Goal: Task Accomplishment & Management: Manage account settings

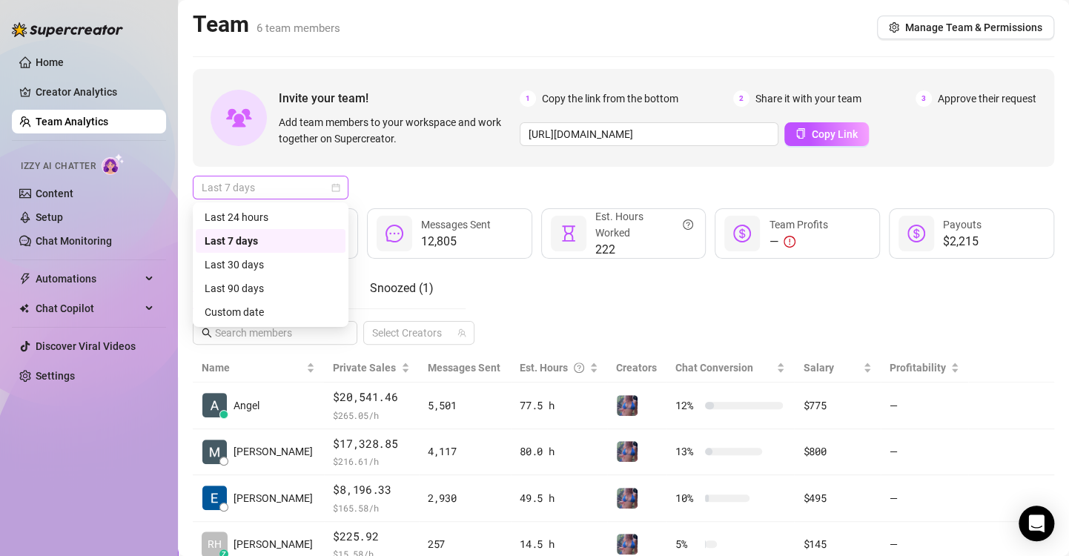
click at [334, 199] on div "Last 7 days" at bounding box center [271, 188] width 156 height 24
click at [245, 315] on div "Custom date" at bounding box center [271, 312] width 132 height 16
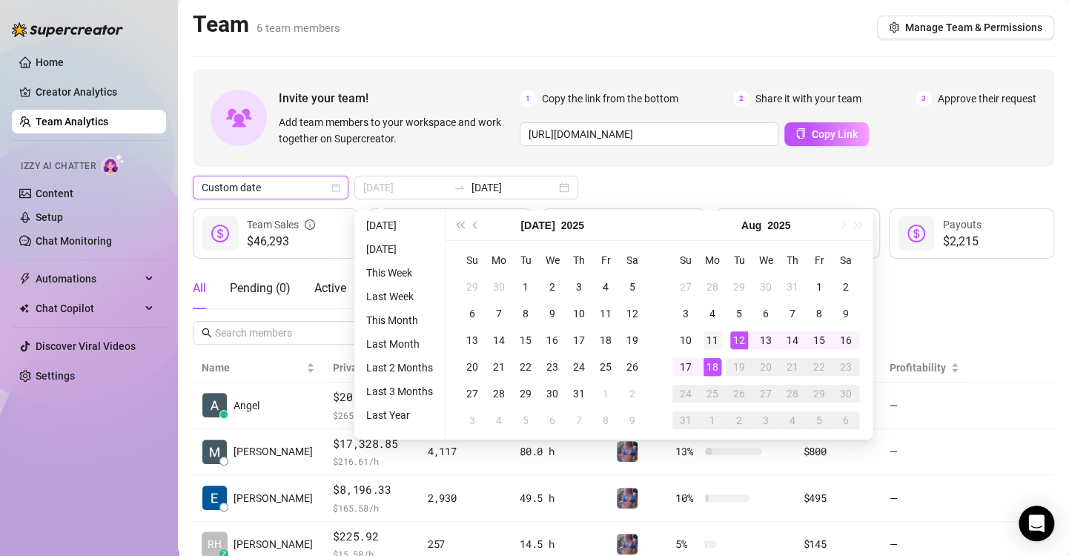
type input "[DATE]"
click at [713, 336] on div "11" at bounding box center [713, 340] width 18 height 18
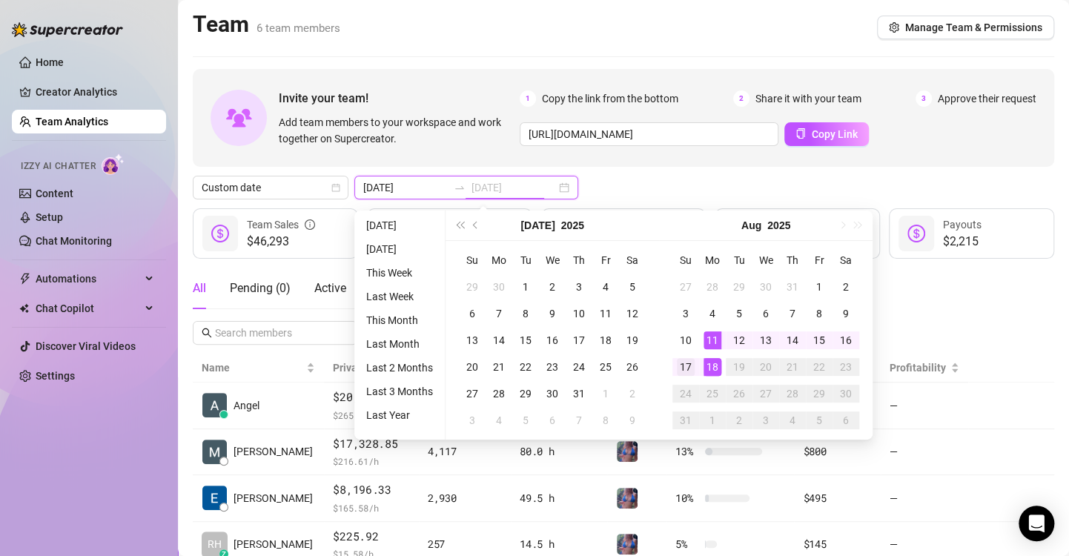
type input "[DATE]"
click at [684, 369] on div "17" at bounding box center [686, 367] width 18 height 18
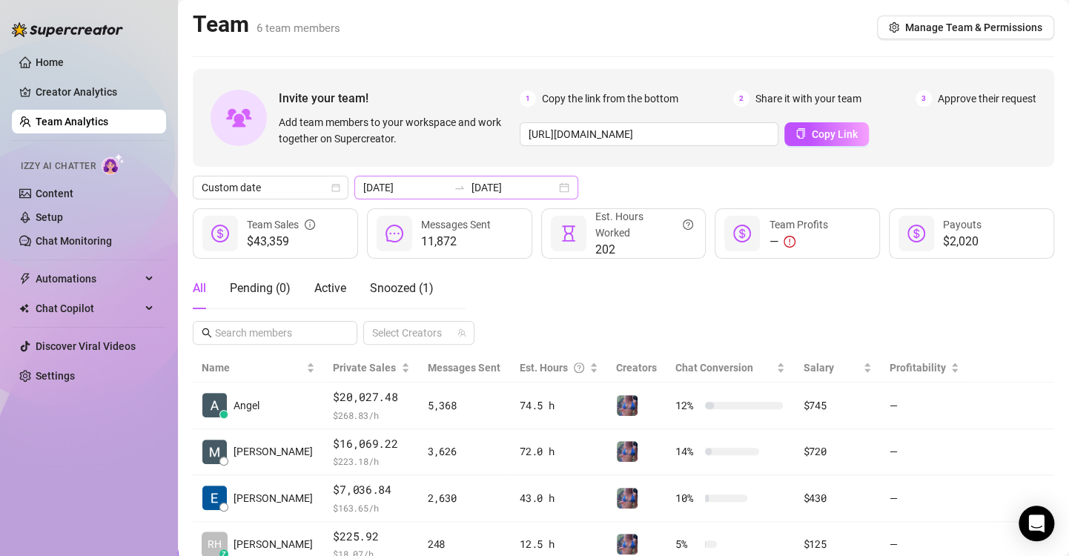
click at [551, 184] on div "2025-08-11 2025-08-17" at bounding box center [466, 188] width 224 height 24
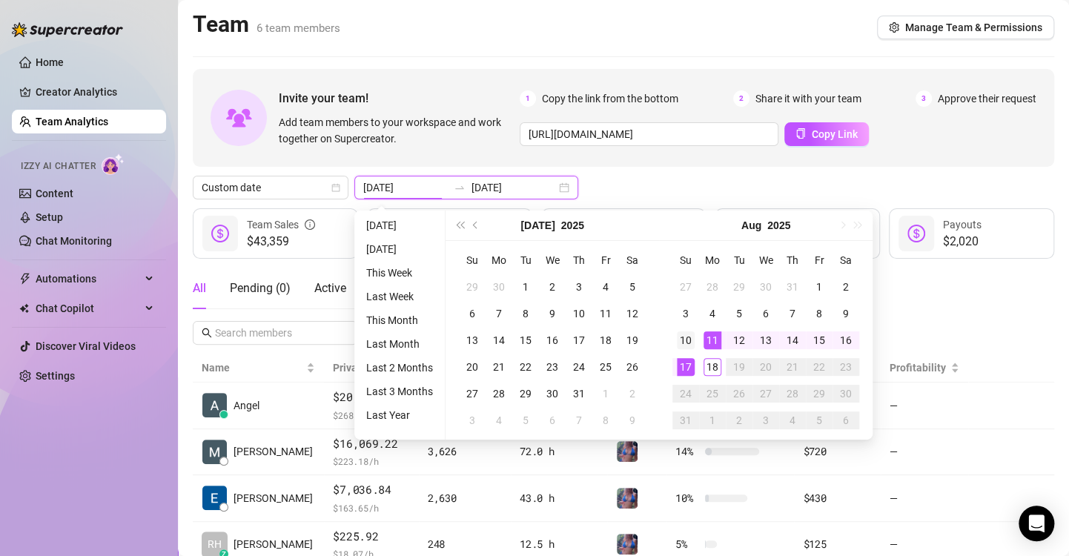
type input "[DATE]"
click at [691, 337] on div "10" at bounding box center [686, 340] width 18 height 18
type input "[DATE]"
click at [714, 339] on div "11" at bounding box center [713, 340] width 18 height 18
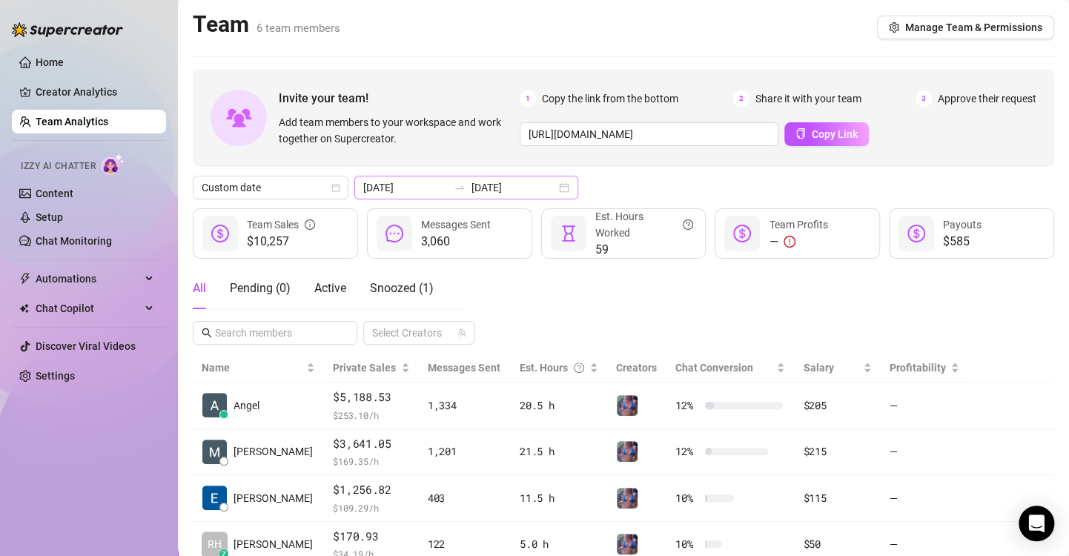
click at [554, 186] on div "2025-08-10 2025-08-11" at bounding box center [466, 188] width 224 height 24
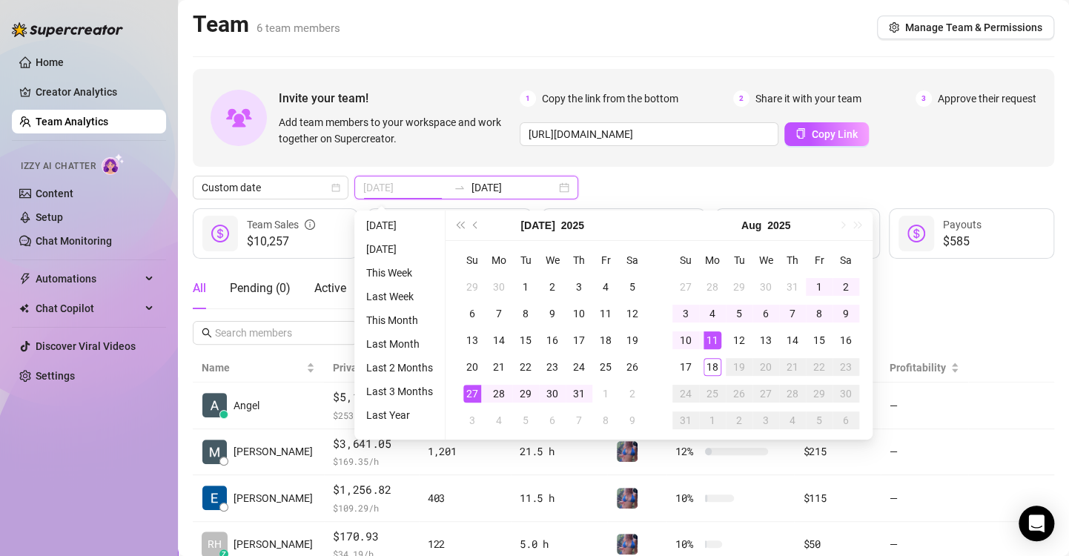
type input "[DATE]"
click at [708, 337] on div "11" at bounding box center [713, 340] width 18 height 18
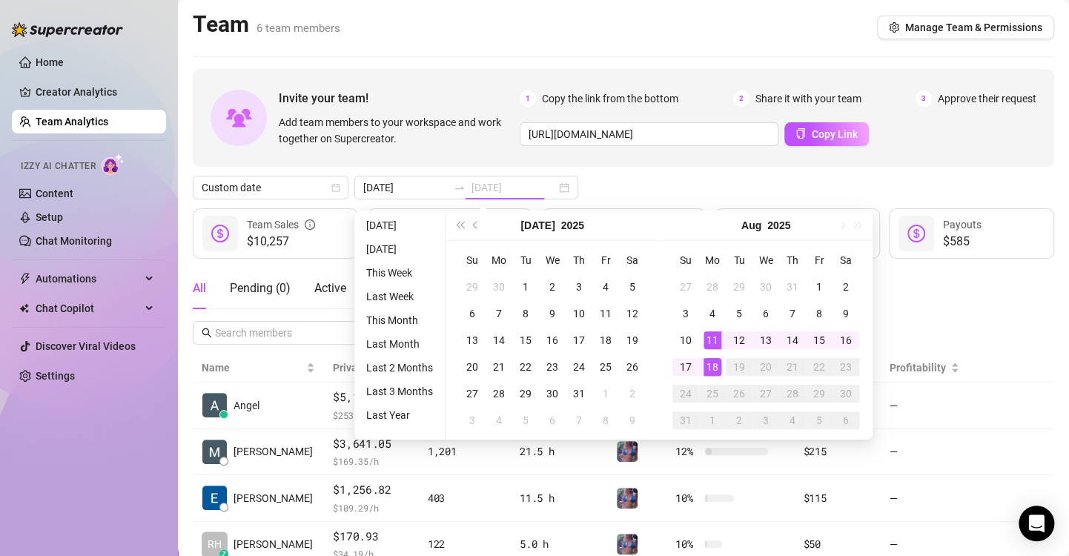
click at [716, 365] on div "18" at bounding box center [713, 367] width 18 height 18
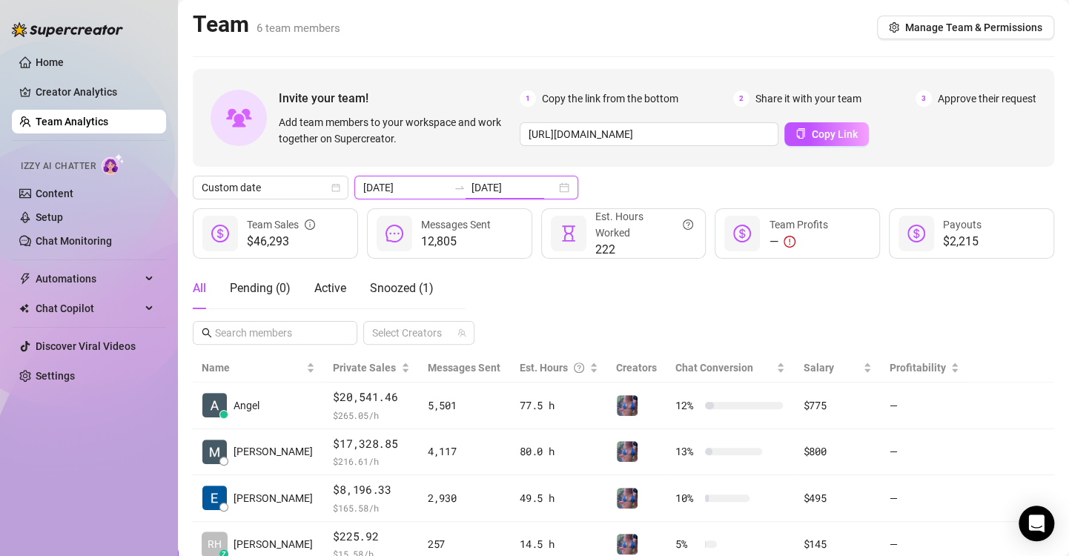
drag, startPoint x: 539, startPoint y: 180, endPoint x: 555, endPoint y: 186, distance: 17.4
click at [555, 186] on div "2025-08-11 2025-08-18" at bounding box center [466, 188] width 224 height 24
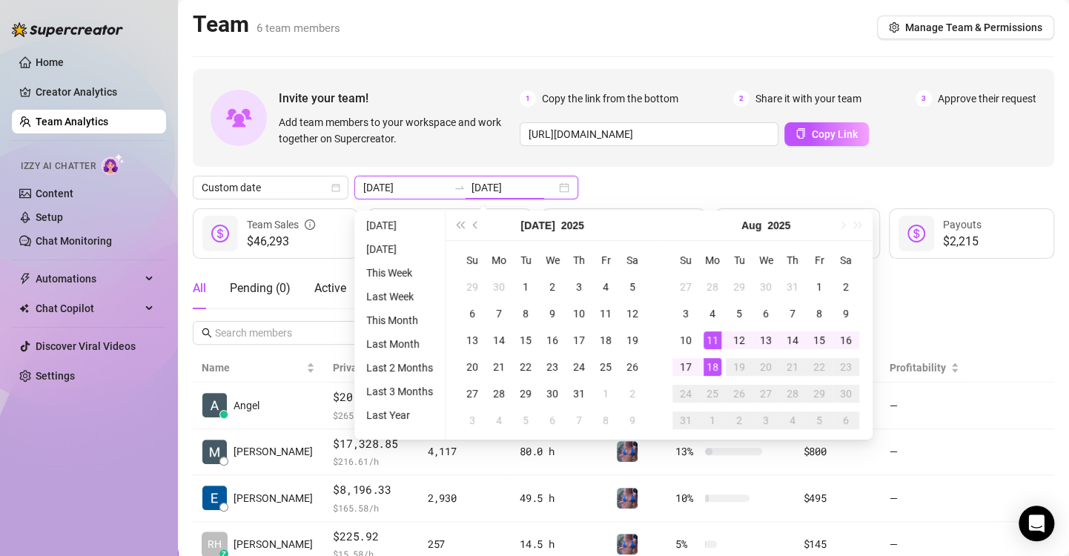
click at [555, 186] on div "2025-08-11 2025-08-18" at bounding box center [466, 188] width 224 height 24
type input "[DATE]"
click at [712, 343] on div "11" at bounding box center [713, 340] width 18 height 18
click at [687, 364] on div "17" at bounding box center [686, 367] width 18 height 18
type input "[DATE]"
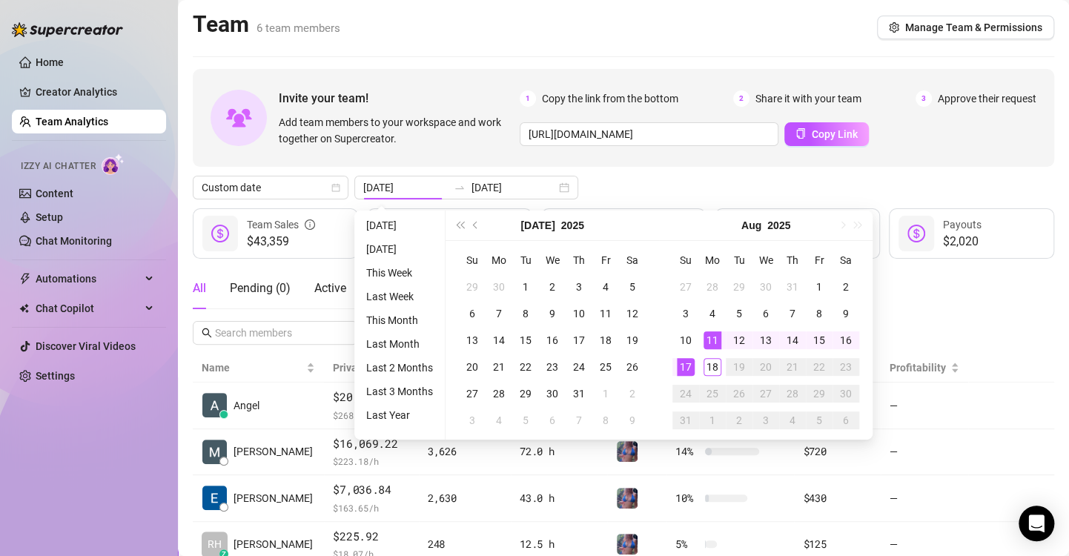
type input "[DATE]"
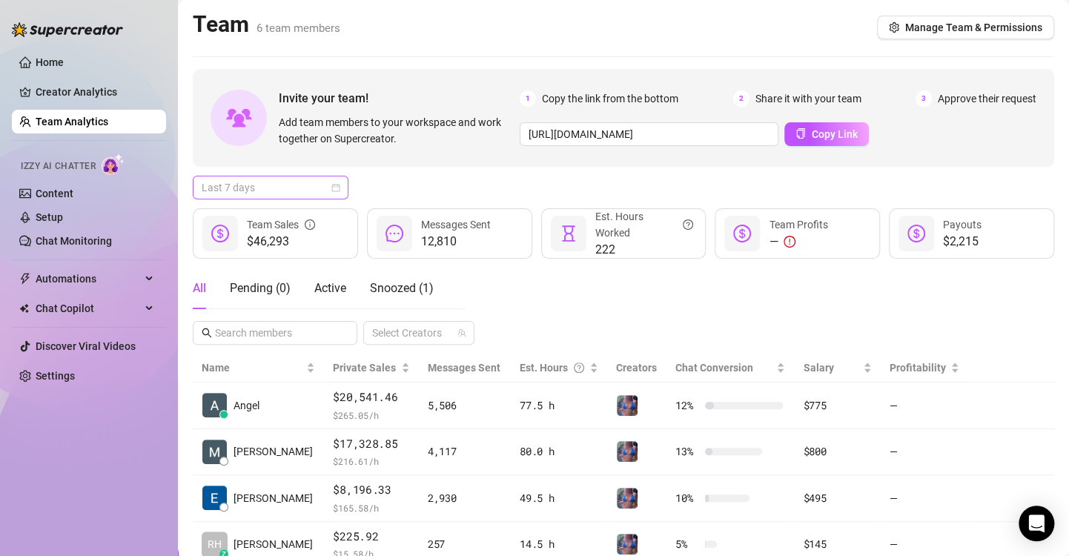
click at [343, 190] on div "Last 7 days" at bounding box center [271, 188] width 156 height 24
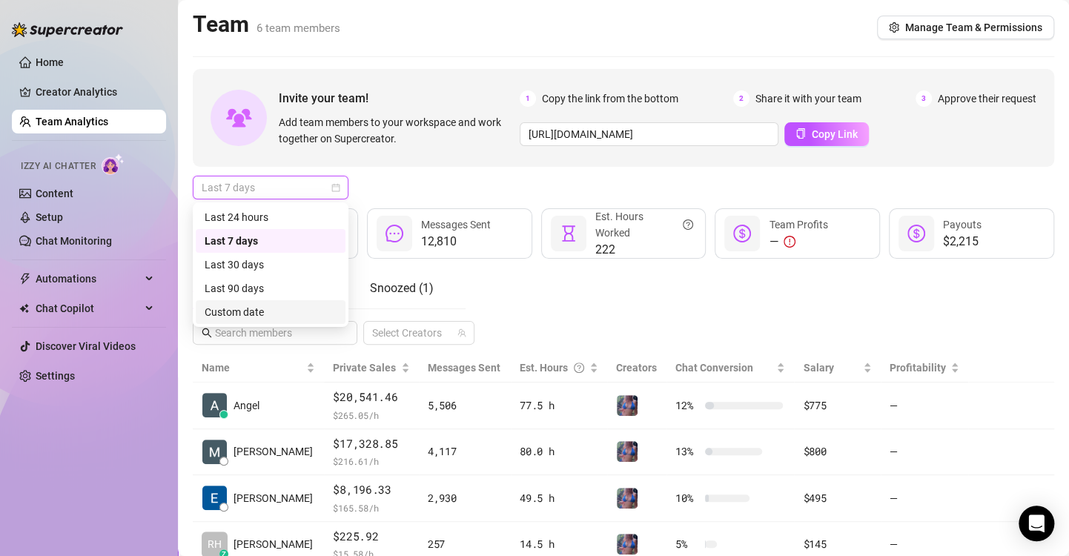
click at [254, 304] on div "Custom date" at bounding box center [271, 312] width 132 height 16
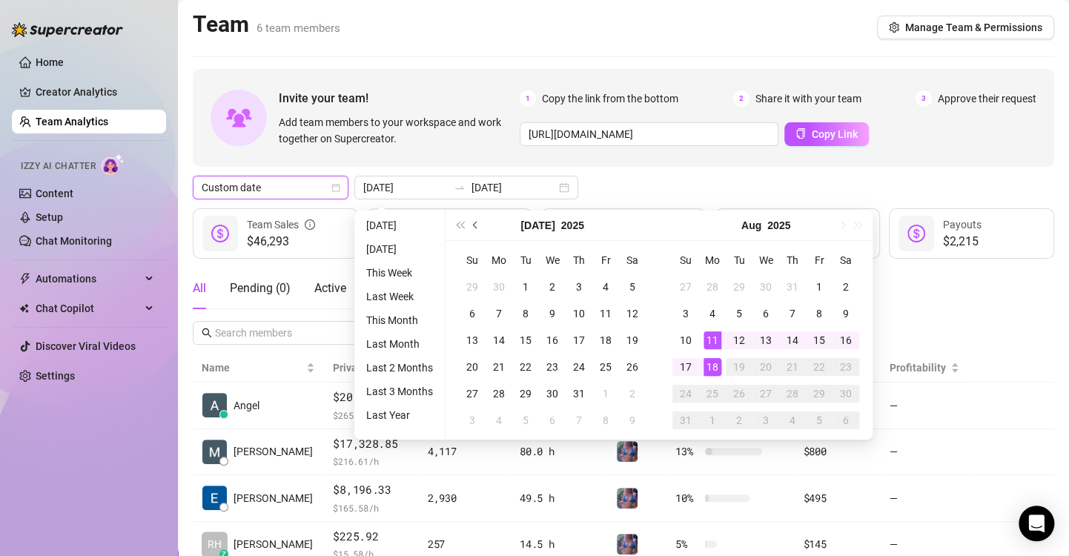
type input "[DATE]"
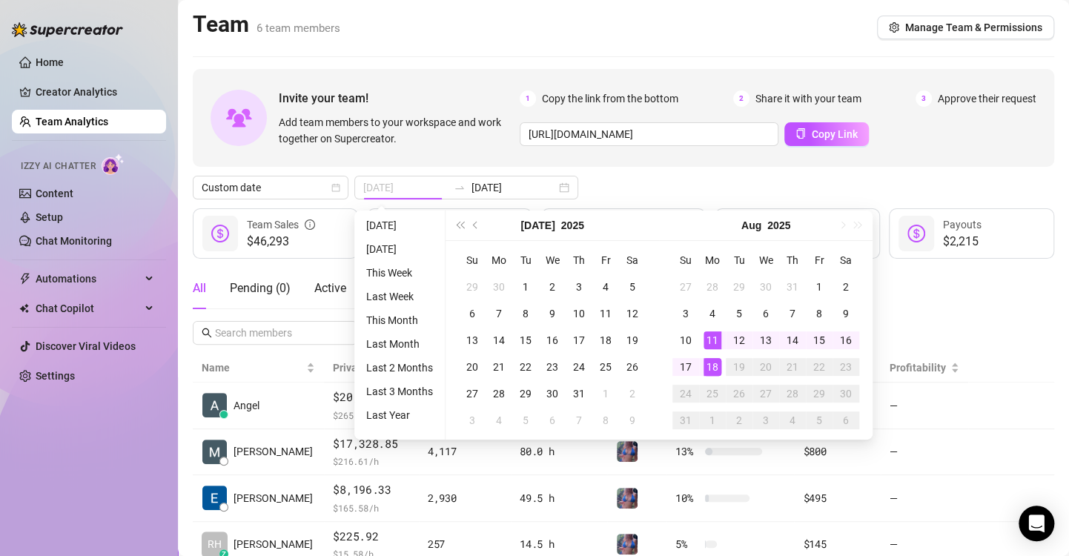
click at [709, 339] on div "11" at bounding box center [713, 340] width 18 height 18
type input "[DATE]"
click at [687, 366] on div "17" at bounding box center [686, 367] width 18 height 18
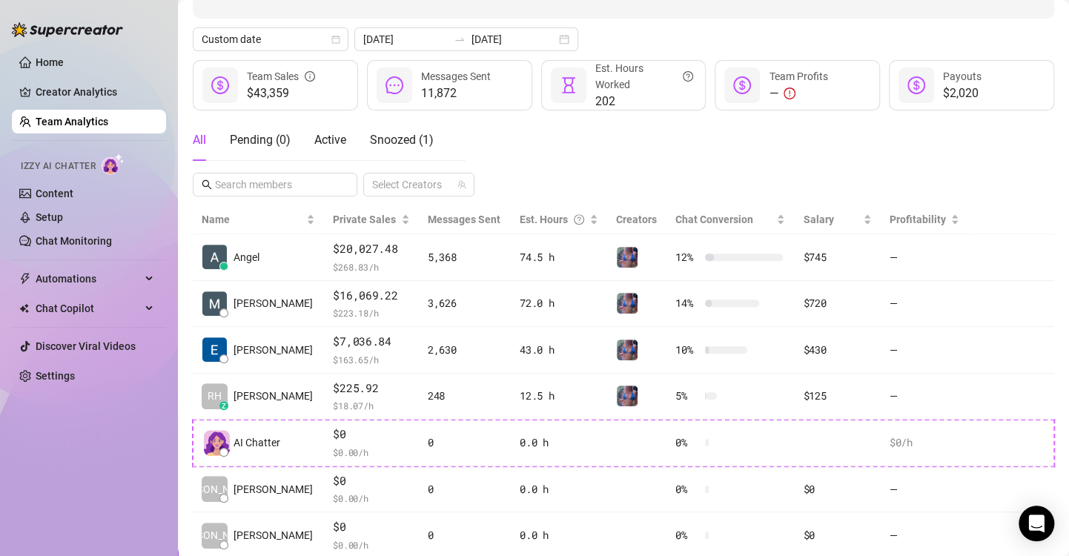
scroll to position [148, 0]
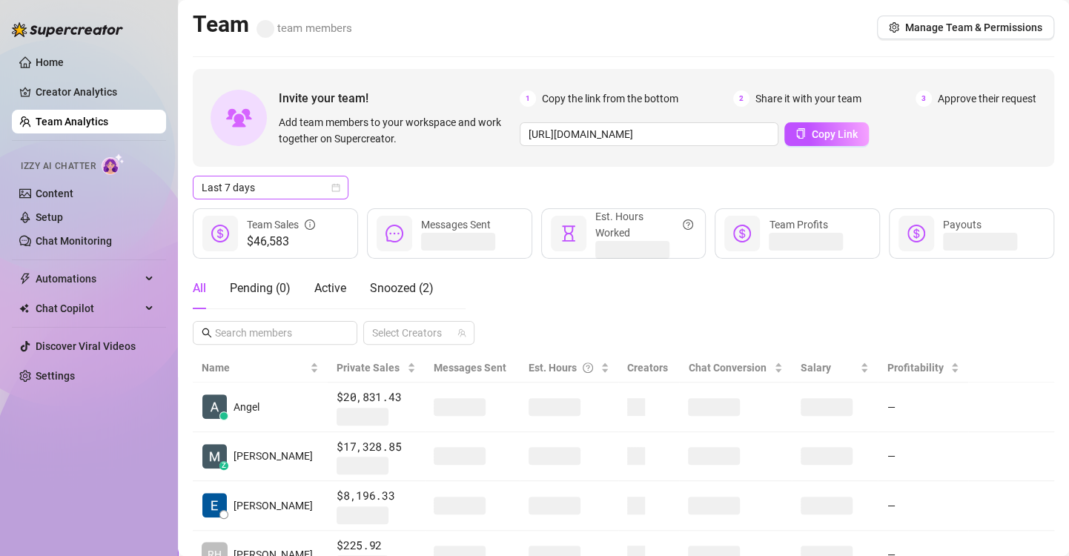
click at [332, 188] on icon "calendar" at bounding box center [336, 188] width 8 height 8
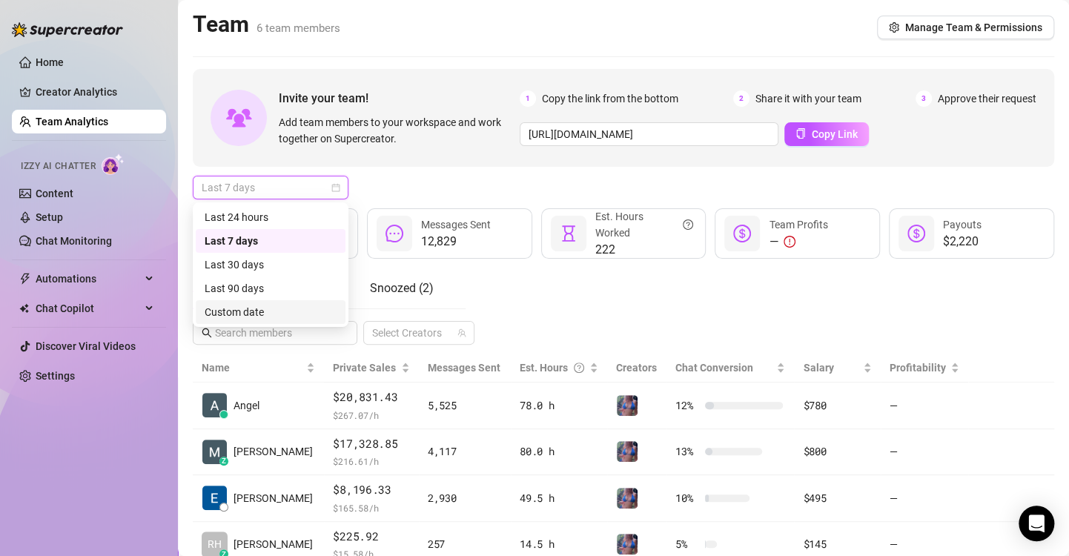
click at [243, 308] on div "Custom date" at bounding box center [271, 312] width 132 height 16
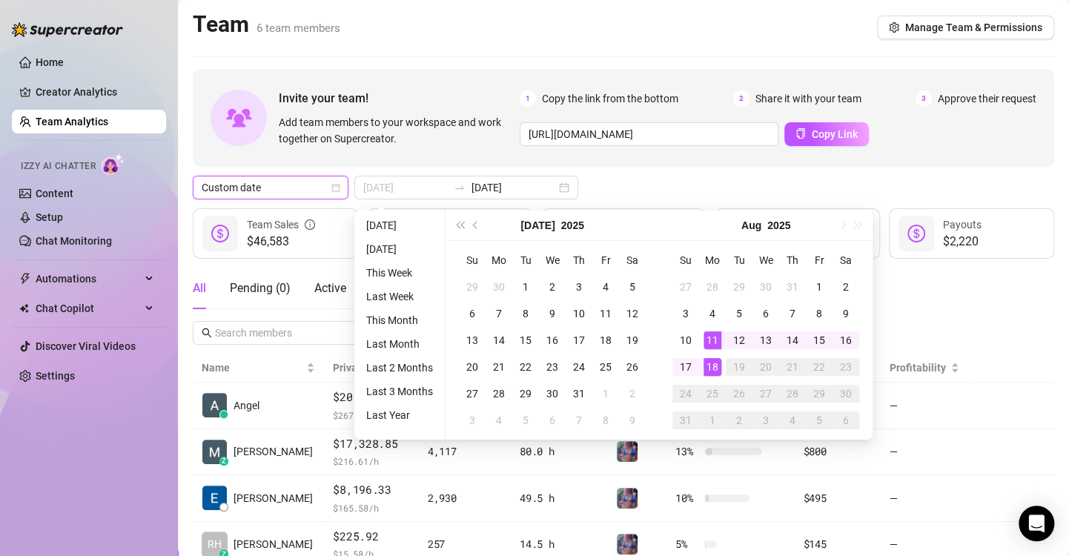
type input "[DATE]"
click at [714, 341] on div "11" at bounding box center [713, 340] width 18 height 18
type input "[DATE]"
click at [690, 361] on div "17" at bounding box center [686, 367] width 18 height 18
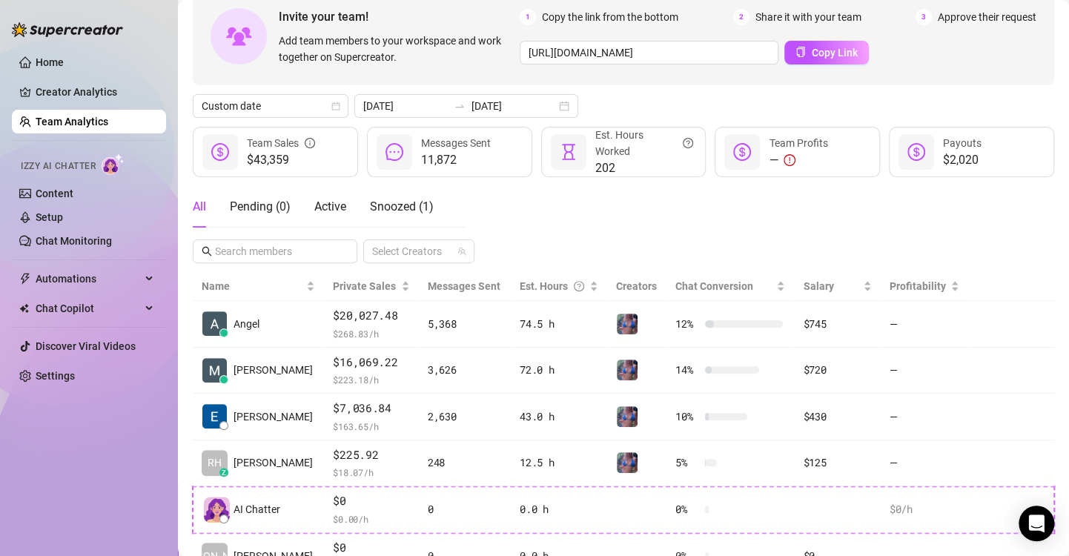
scroll to position [80, 0]
click at [103, 122] on link "Team Analytics" at bounding box center [72, 122] width 73 height 12
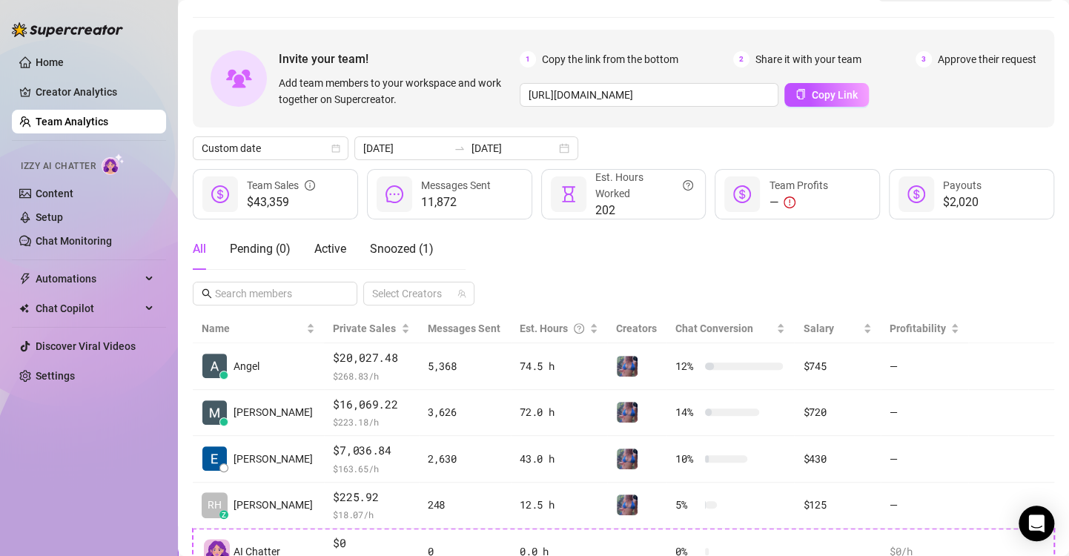
scroll to position [25, 0]
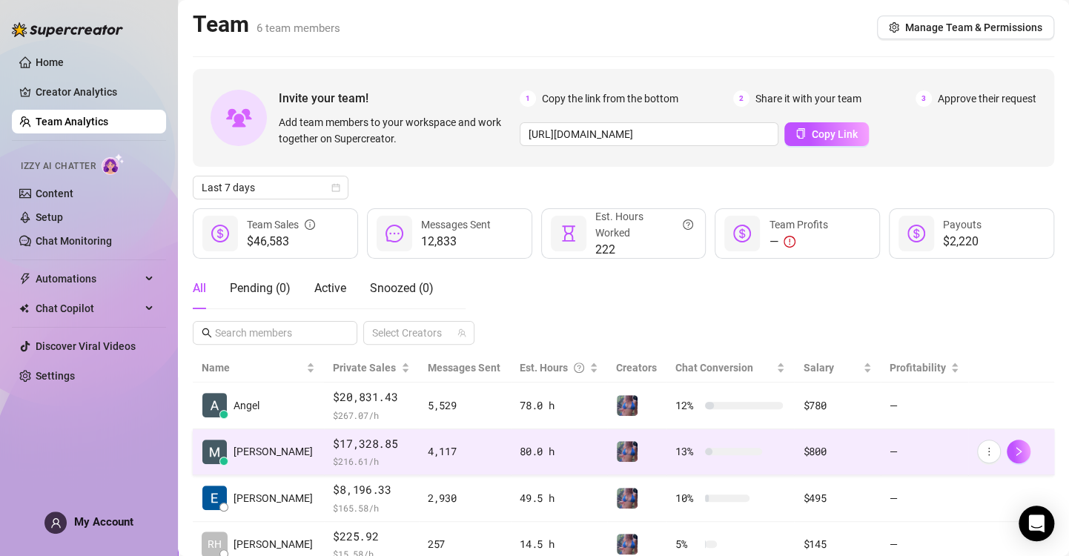
click at [262, 450] on td "[PERSON_NAME]" at bounding box center [258, 452] width 131 height 47
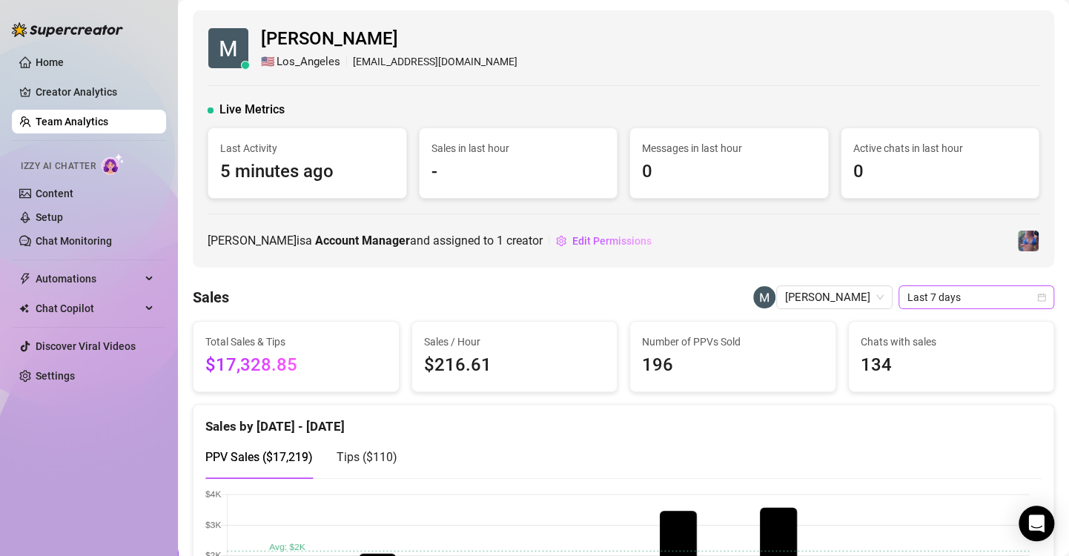
click at [972, 289] on span "Last 7 days" at bounding box center [977, 297] width 138 height 22
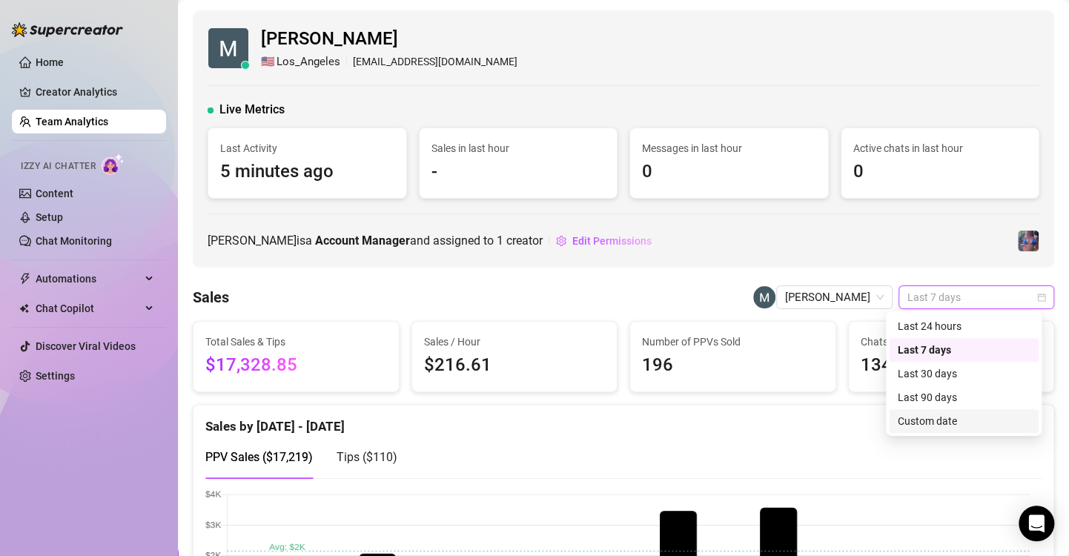
click at [922, 426] on div "Custom date" at bounding box center [964, 421] width 132 height 16
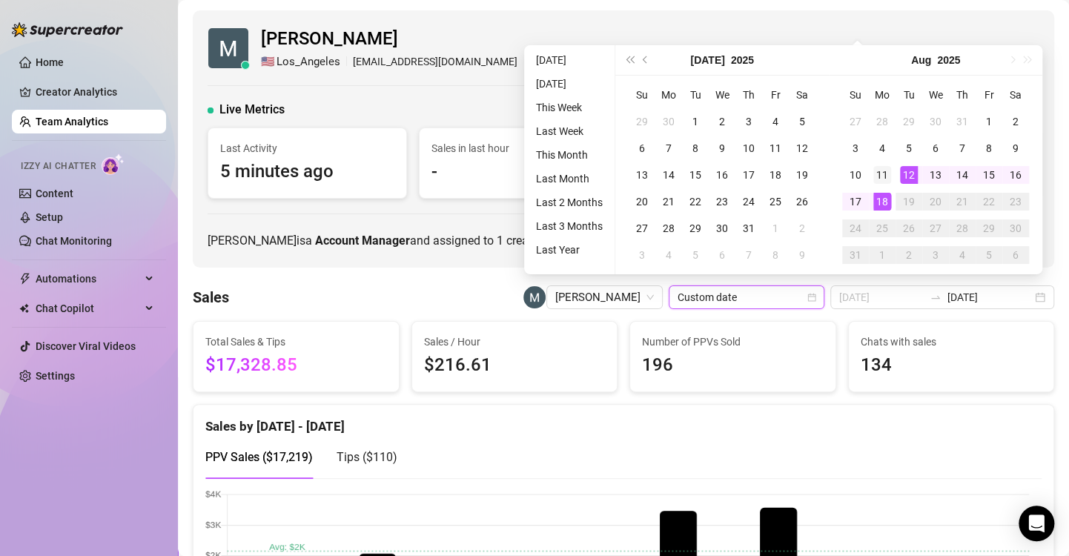
type input "[DATE]"
click at [885, 175] on div "11" at bounding box center [882, 175] width 18 height 18
type input "[DATE]"
click at [858, 199] on div "17" at bounding box center [856, 202] width 18 height 18
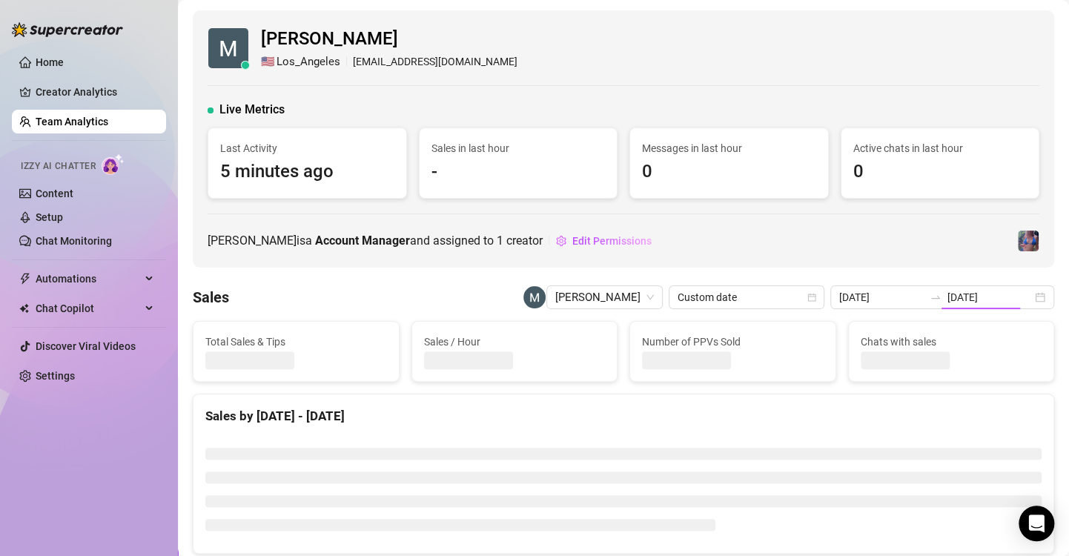
type input "[DATE]"
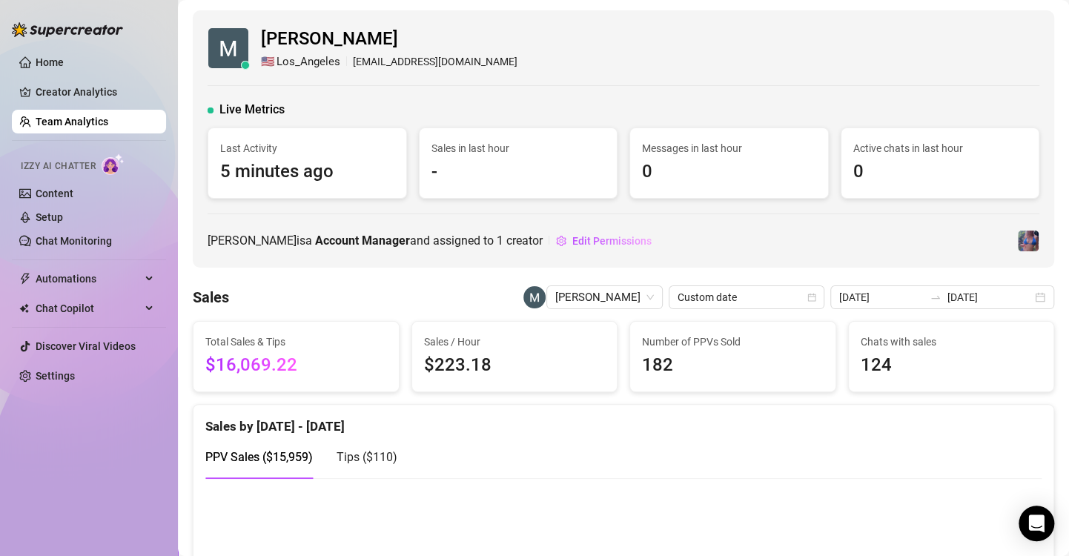
click at [858, 199] on div "[PERSON_NAME] 🇺🇸 Los_Angeles [EMAIL_ADDRESS][DOMAIN_NAME] Live Metrics Last Act…" at bounding box center [624, 138] width 862 height 257
click at [658, 297] on div "[PERSON_NAME]" at bounding box center [604, 297] width 116 height 24
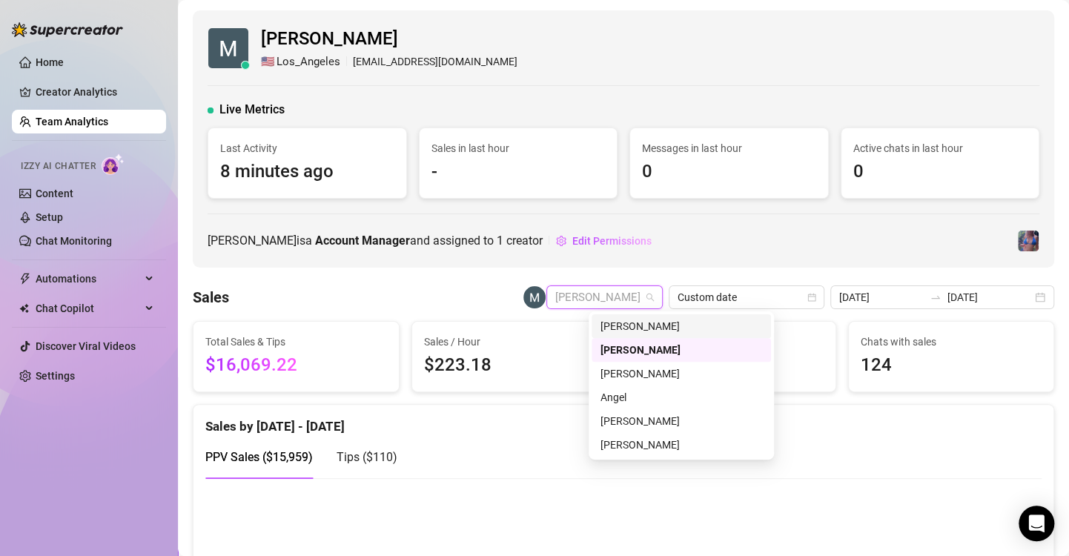
click at [651, 291] on span "[PERSON_NAME]" at bounding box center [604, 297] width 99 height 22
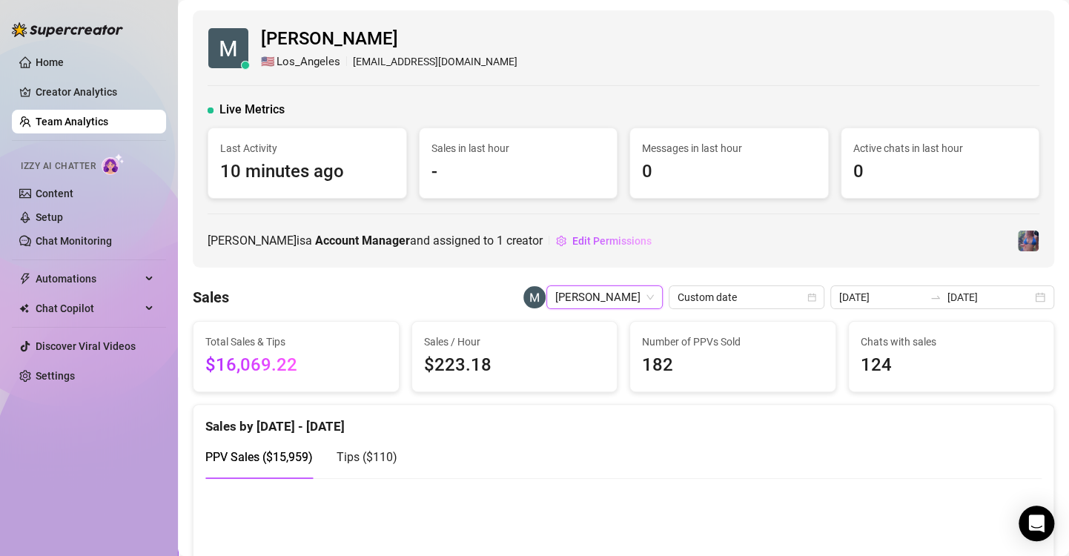
click at [652, 298] on span "[PERSON_NAME]" at bounding box center [604, 297] width 99 height 22
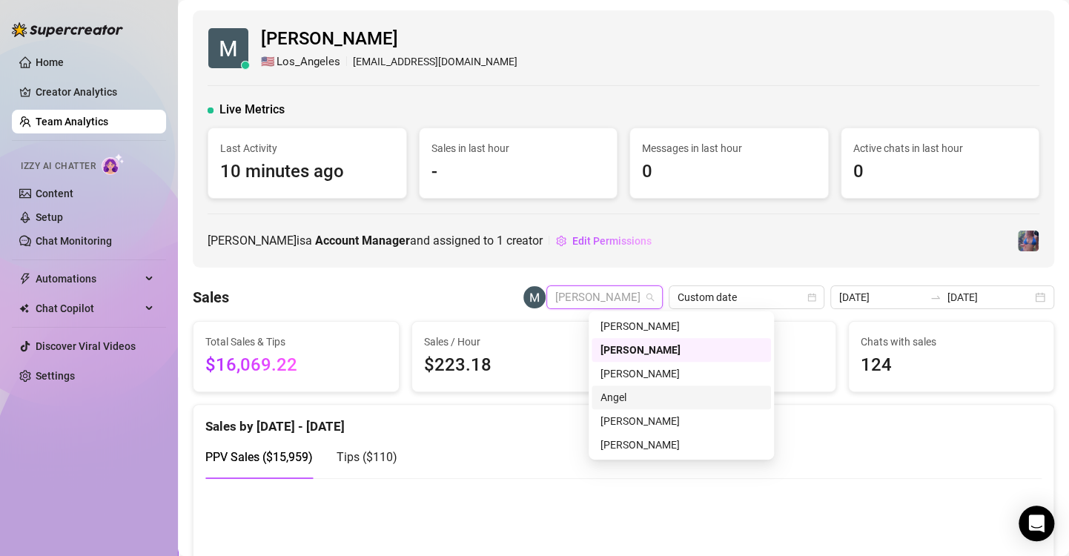
click at [610, 397] on div "Angel" at bounding box center [682, 397] width 162 height 16
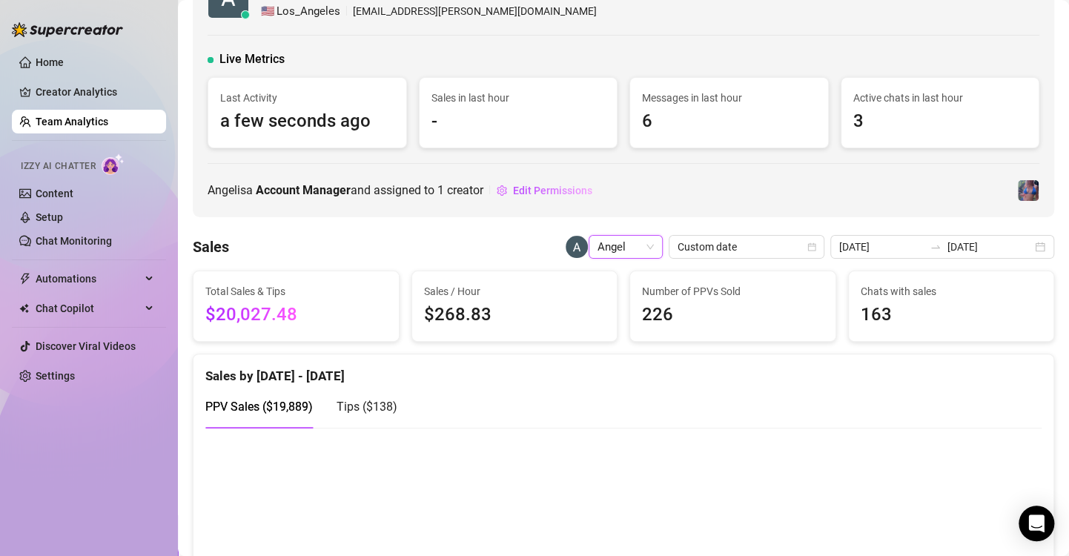
scroll to position [27, 0]
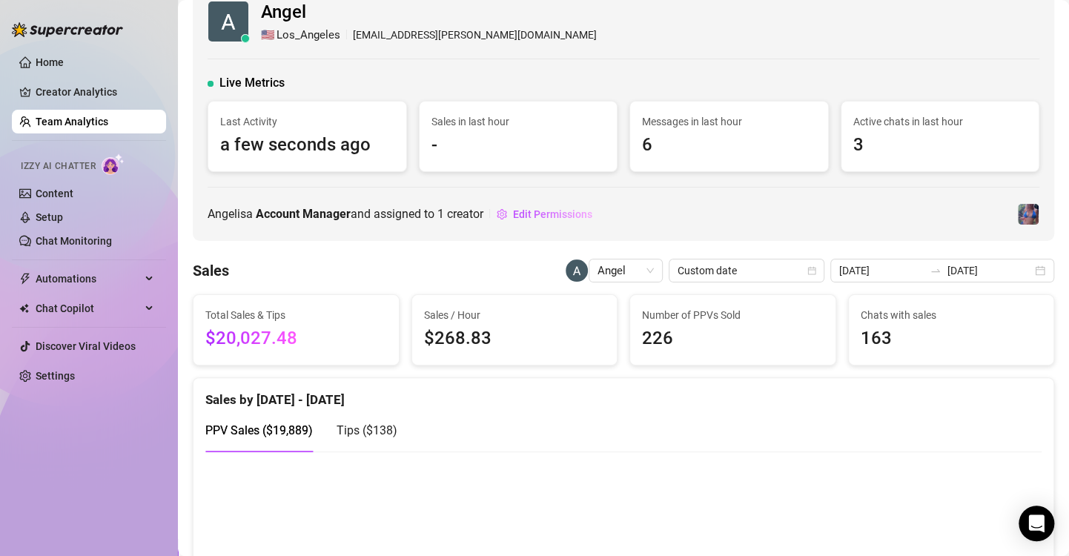
click at [68, 122] on link "Team Analytics" at bounding box center [72, 122] width 73 height 12
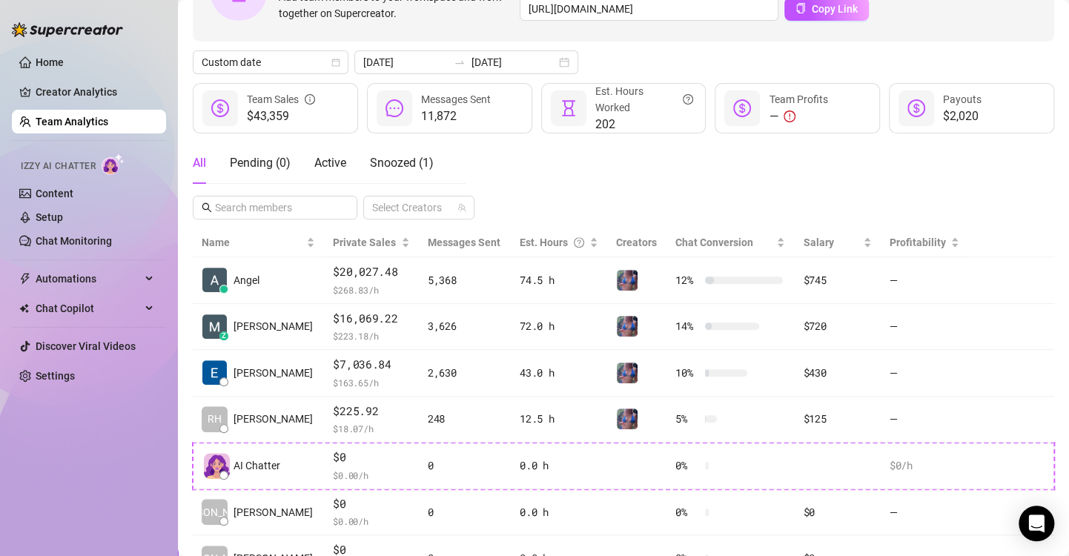
scroll to position [113, 0]
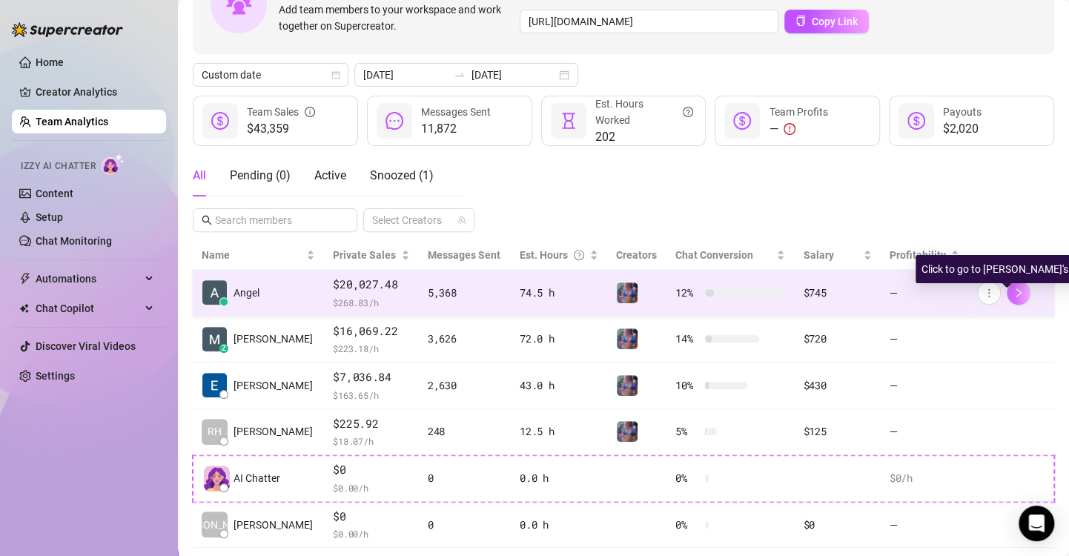
click at [1013, 294] on button "button" at bounding box center [1019, 293] width 24 height 24
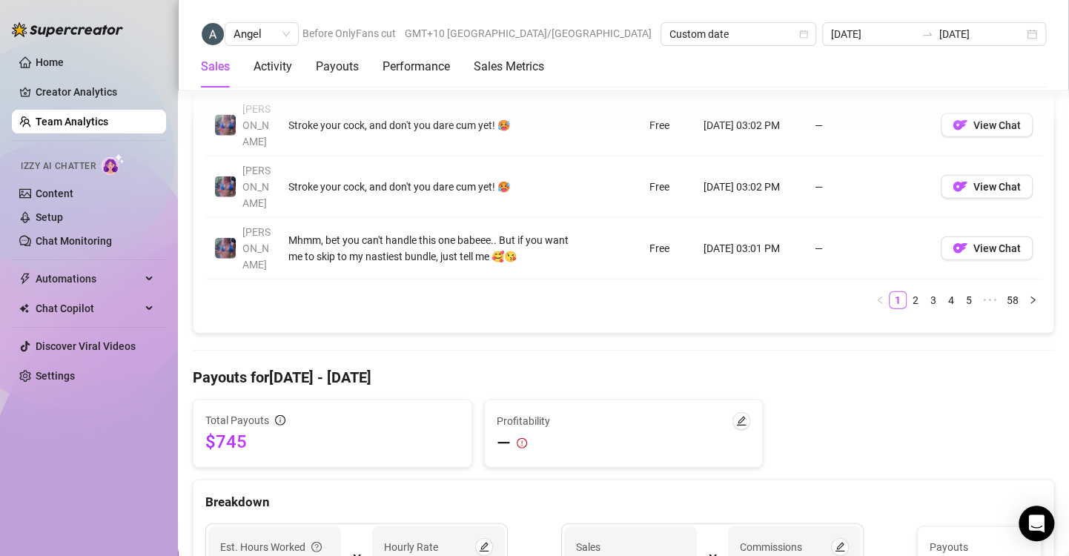
scroll to position [1549, 0]
click at [480, 543] on icon "edit" at bounding box center [484, 548] width 10 height 10
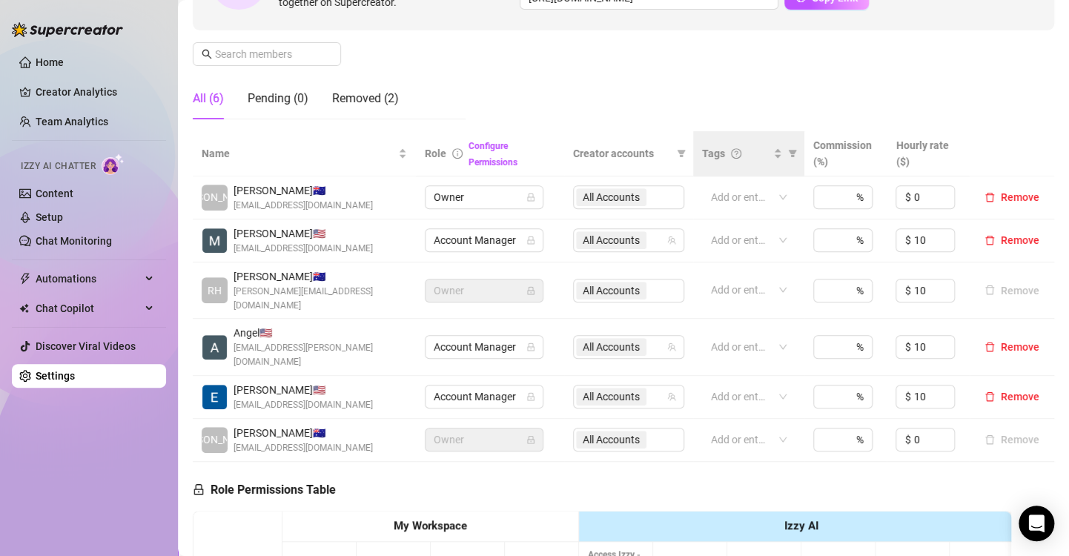
scroll to position [202, 0]
click at [836, 334] on div "%" at bounding box center [842, 346] width 59 height 24
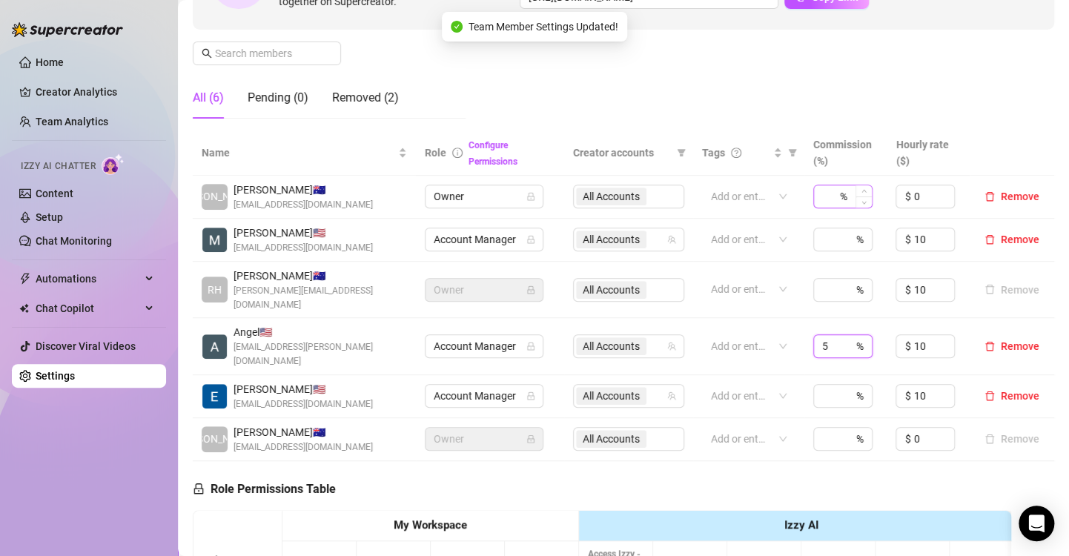
type input "5"
click at [822, 197] on input at bounding box center [829, 196] width 15 height 22
click at [823, 236] on input at bounding box center [829, 239] width 15 height 22
type input "5"
click at [831, 384] on div "%" at bounding box center [842, 396] width 59 height 24
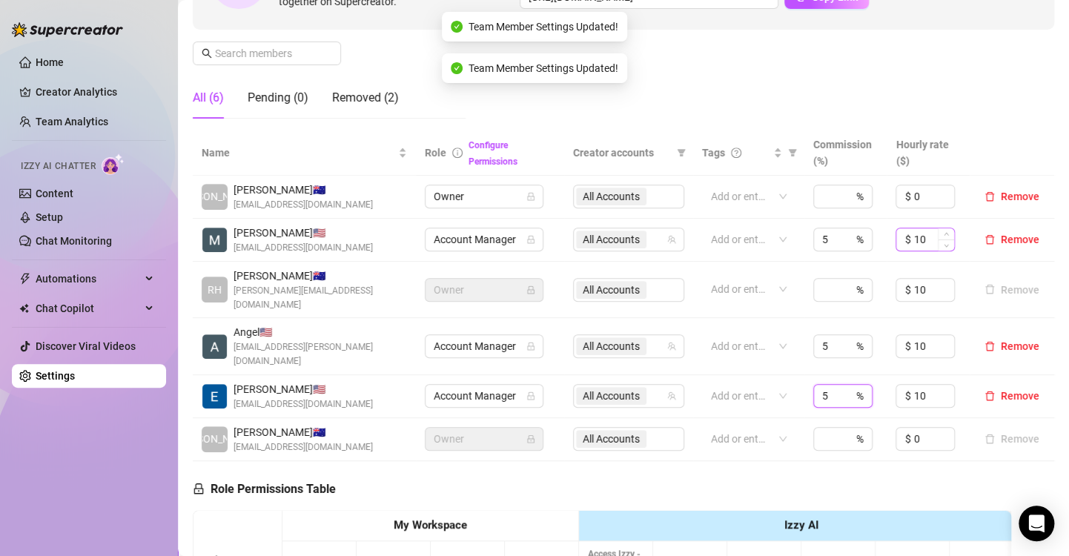
type input "5"
click at [914, 242] on input "10" at bounding box center [933, 239] width 41 height 22
type input "1"
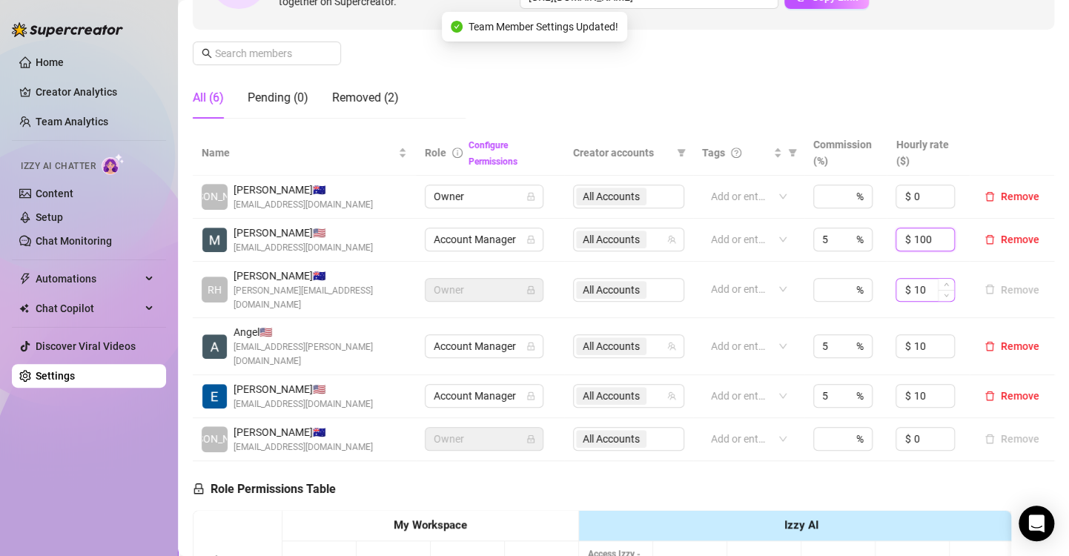
type input "100"
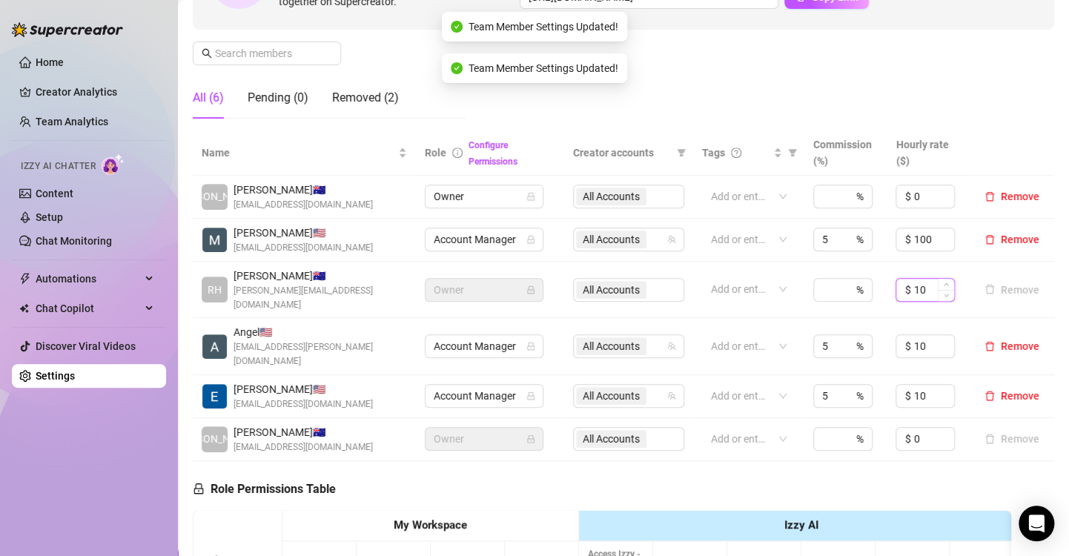
click at [922, 280] on input "10" at bounding box center [933, 290] width 41 height 22
click at [922, 335] on input "10" at bounding box center [933, 346] width 41 height 22
type input "1"
type input "100"
click at [916, 285] on input "10" at bounding box center [933, 290] width 41 height 22
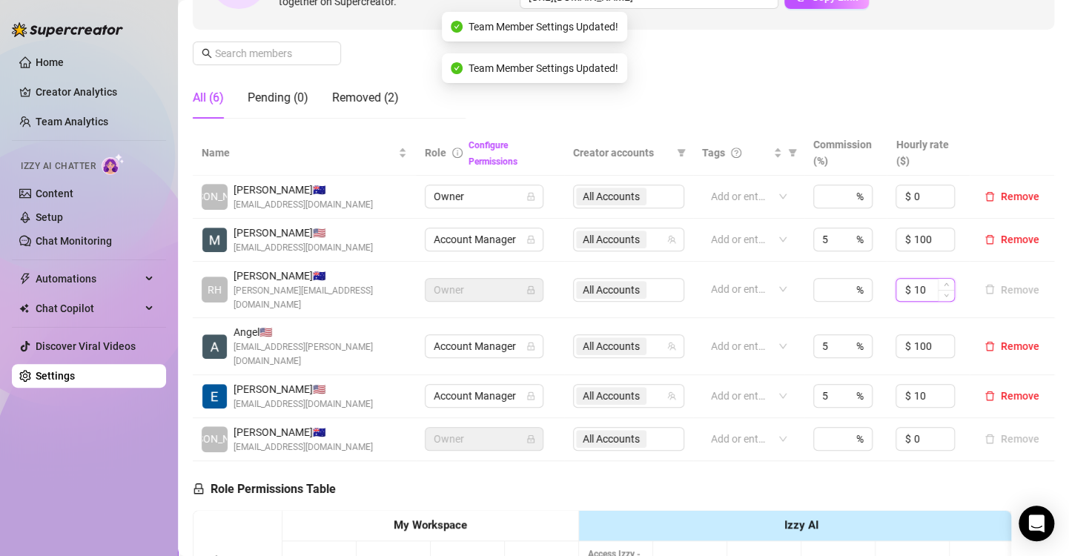
type input "1"
type input "100"
click at [922, 335] on input "100" at bounding box center [933, 346] width 41 height 22
type input "1"
type input "100"
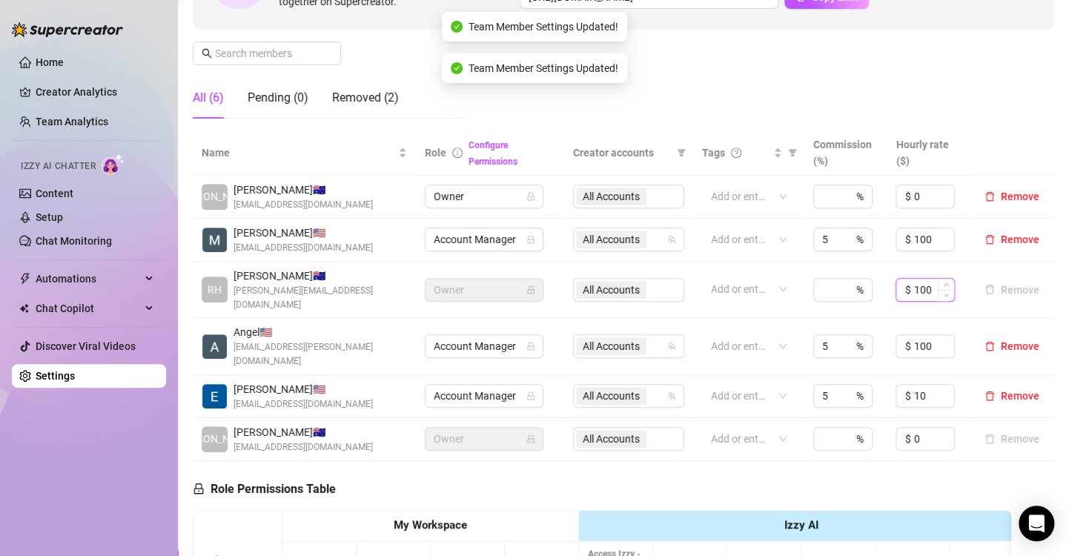
click at [922, 282] on input "100" at bounding box center [933, 290] width 41 height 22
type input "1"
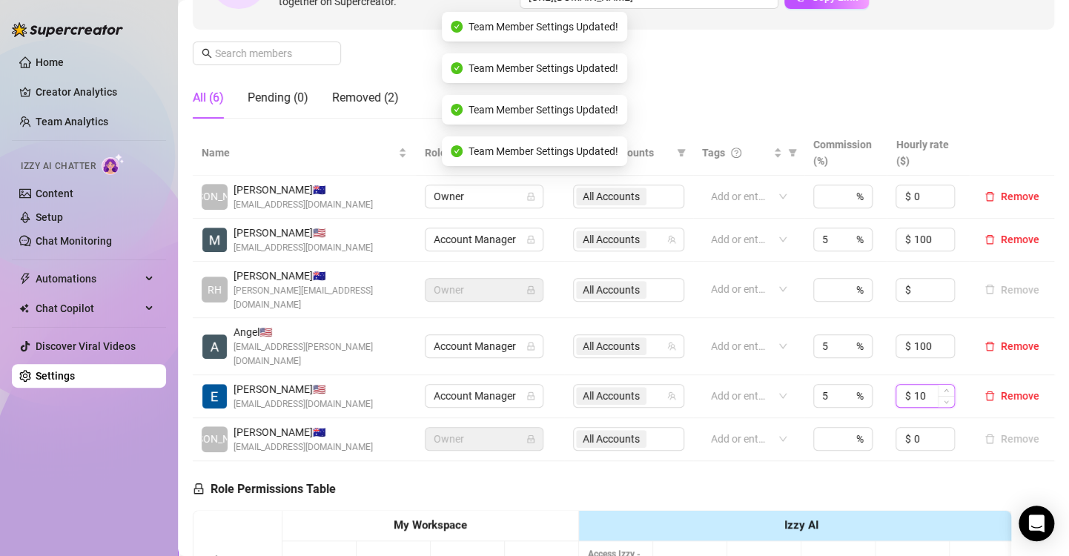
type input "100"
type input "1"
click at [927, 385] on input at bounding box center [933, 396] width 41 height 22
type input "100"
click at [917, 335] on input "100" at bounding box center [933, 346] width 41 height 22
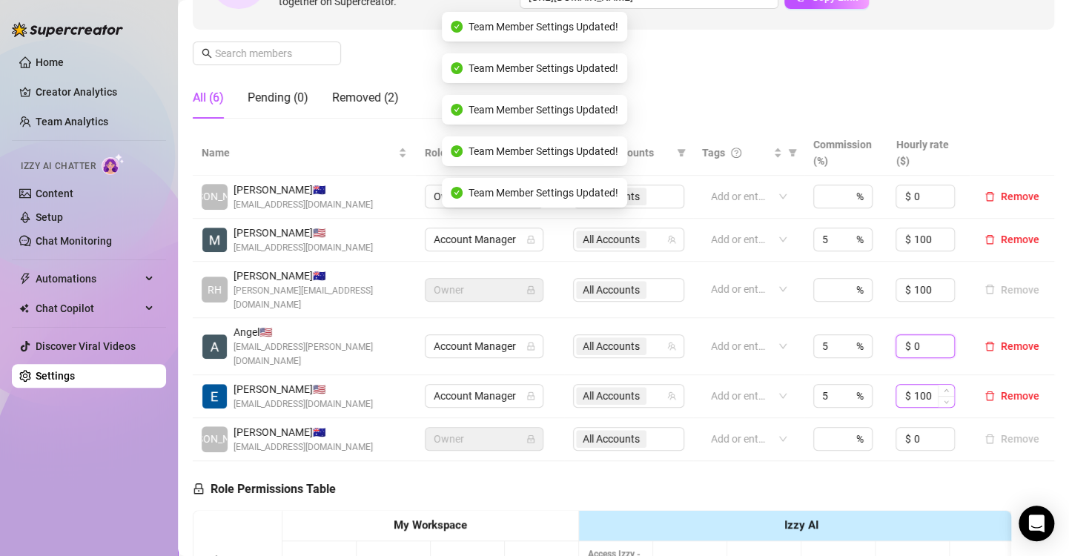
type input "0"
click at [925, 385] on input "100" at bounding box center [933, 396] width 41 height 22
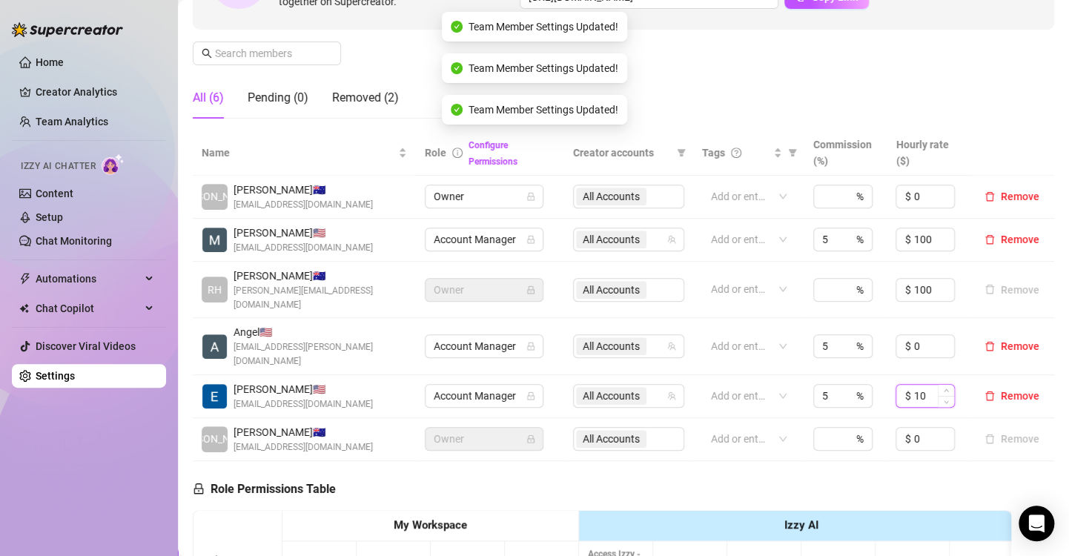
type input "1"
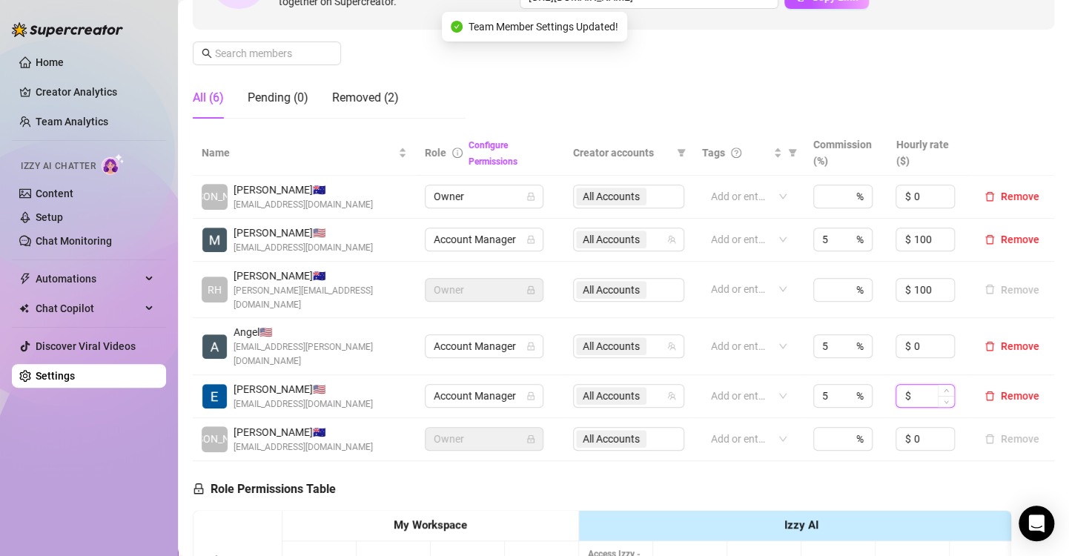
type input "0"
type input "100"
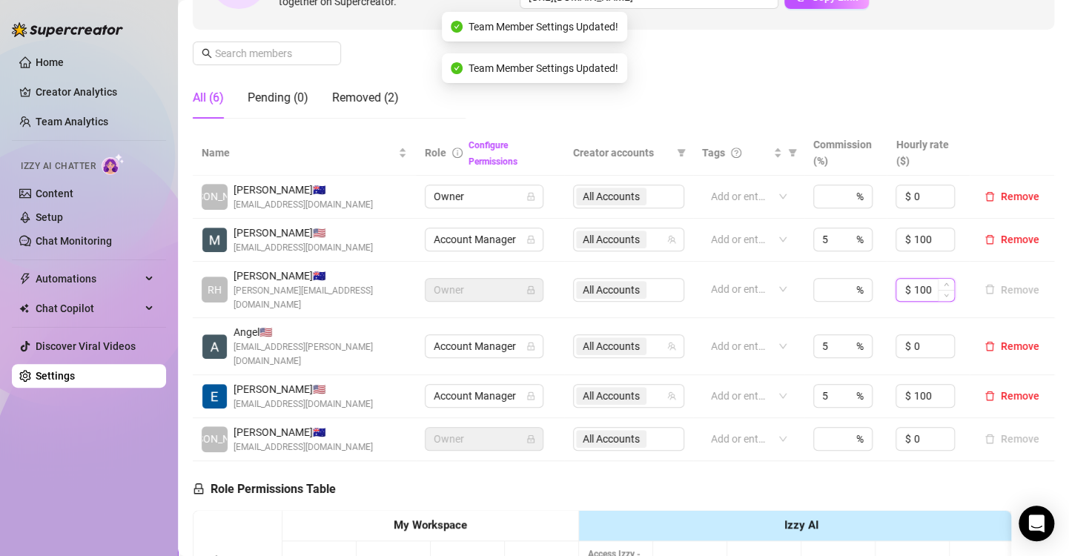
click at [913, 279] on input "100" at bounding box center [933, 290] width 41 height 22
type input "0"
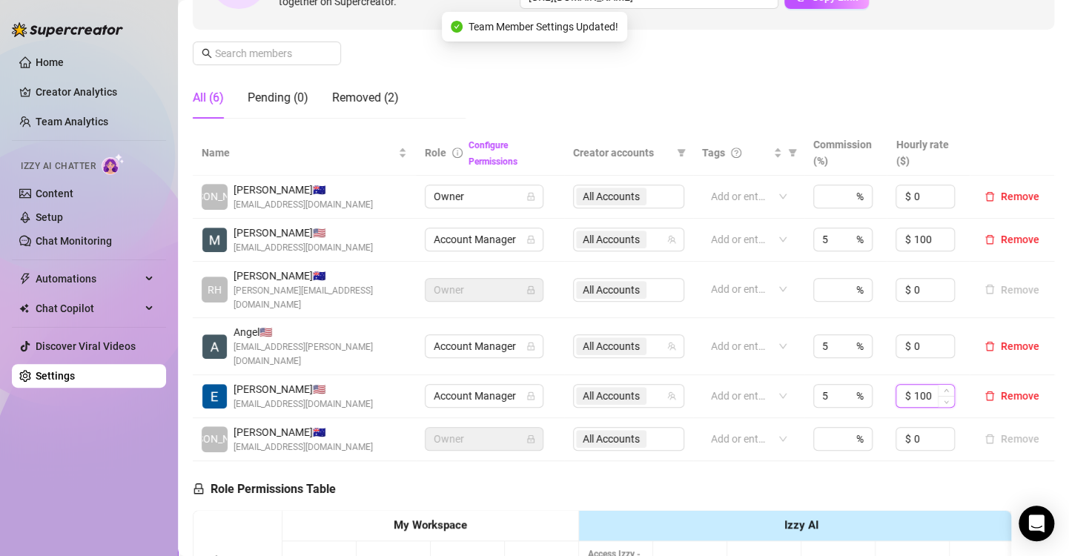
click at [913, 385] on input "100" at bounding box center [933, 396] width 41 height 22
type input "0"
click at [913, 237] on input "100" at bounding box center [933, 239] width 41 height 22
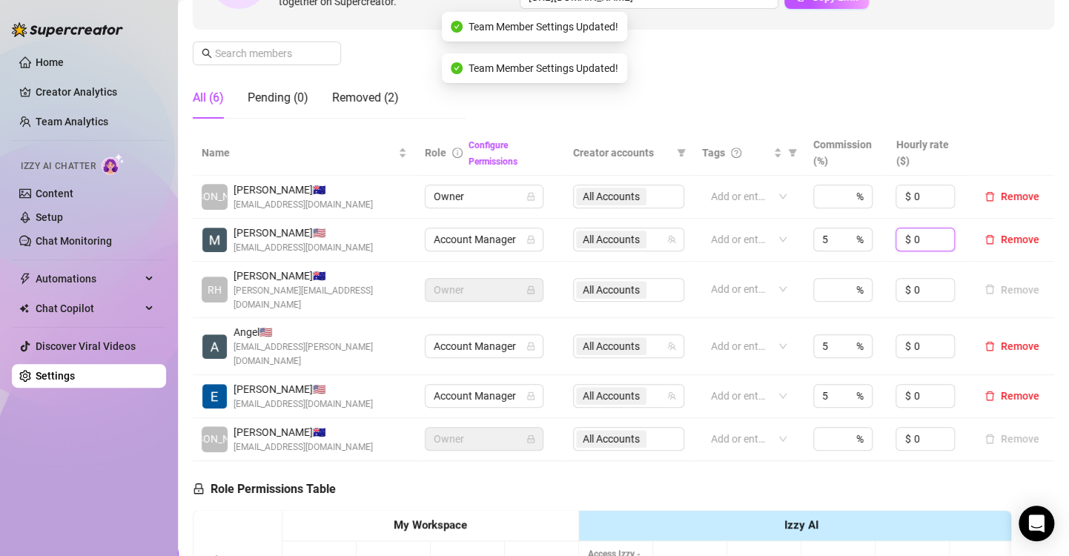
type input "0"
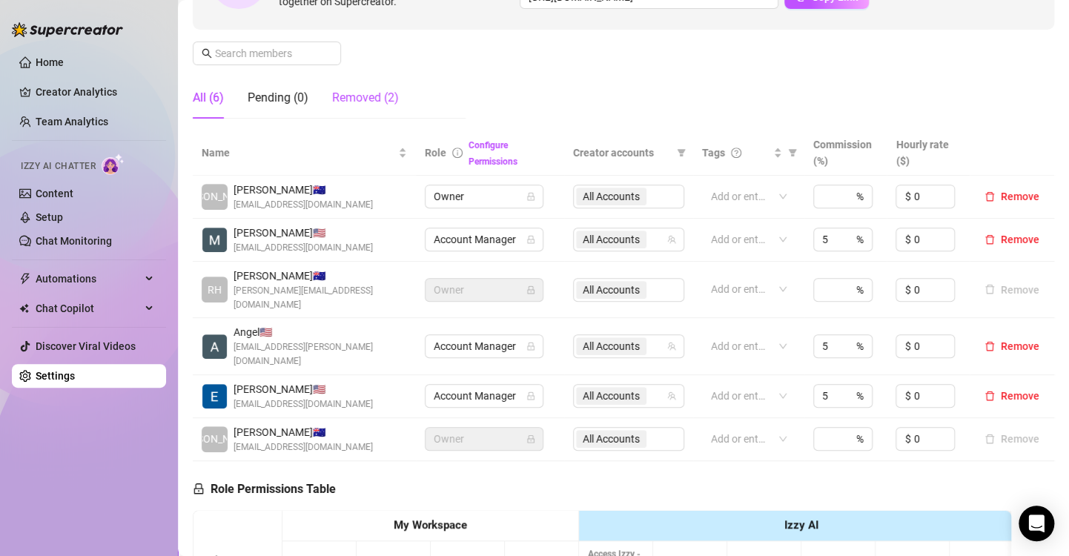
click at [357, 96] on div "Removed (2)" at bounding box center [365, 98] width 67 height 18
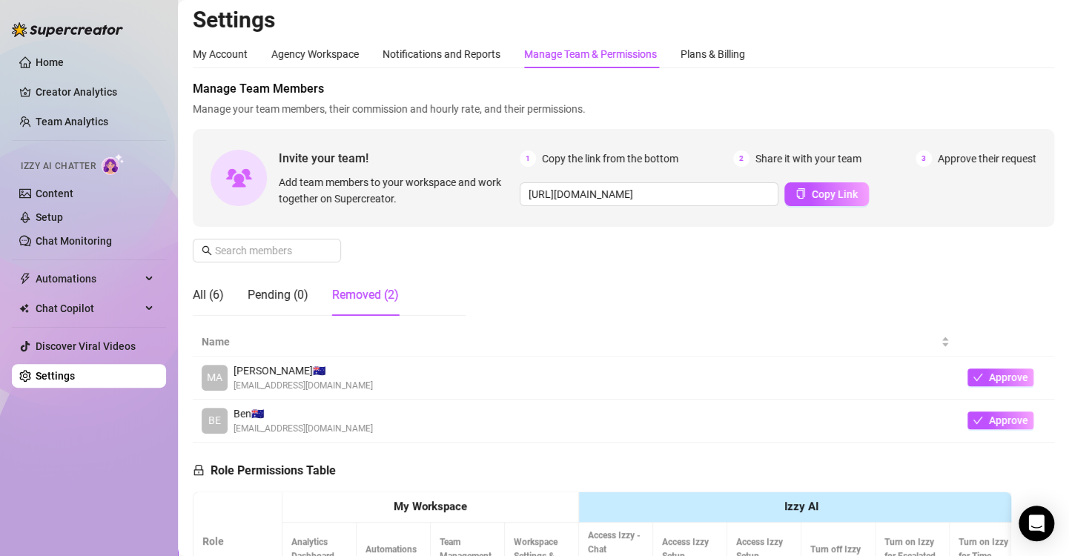
scroll to position [4, 0]
click at [211, 299] on div "All (6)" at bounding box center [208, 296] width 31 height 18
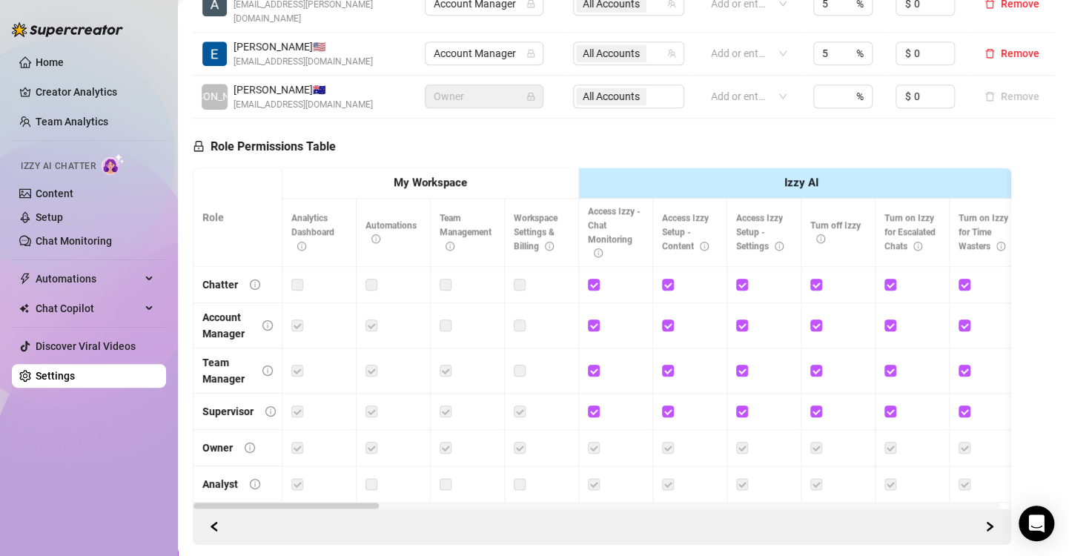
scroll to position [0, 0]
